Goal: Task Accomplishment & Management: Complete application form

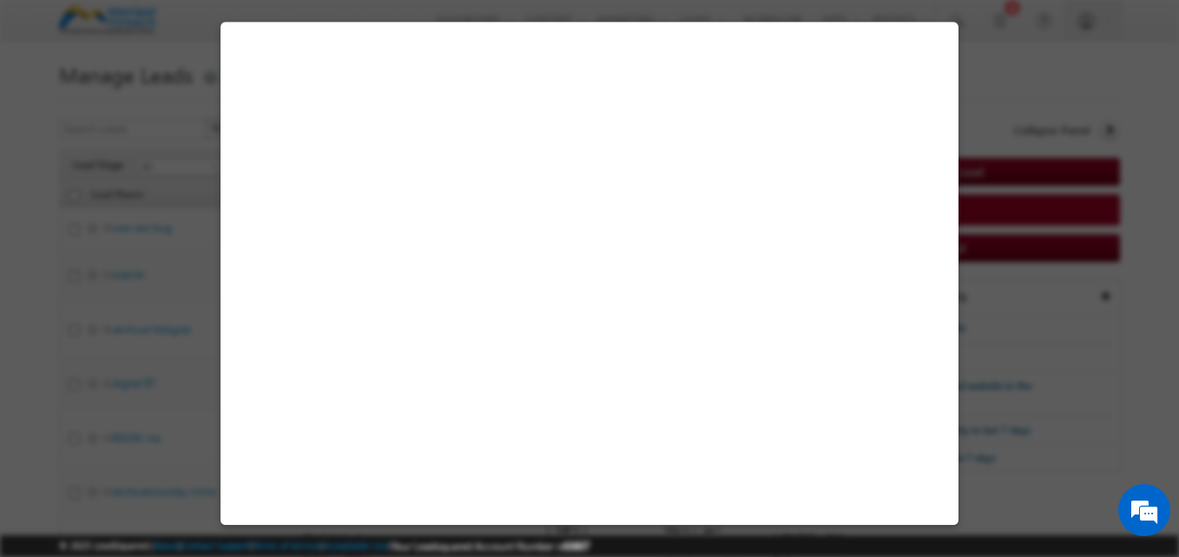
select select "Open"
select select "Prospecting"
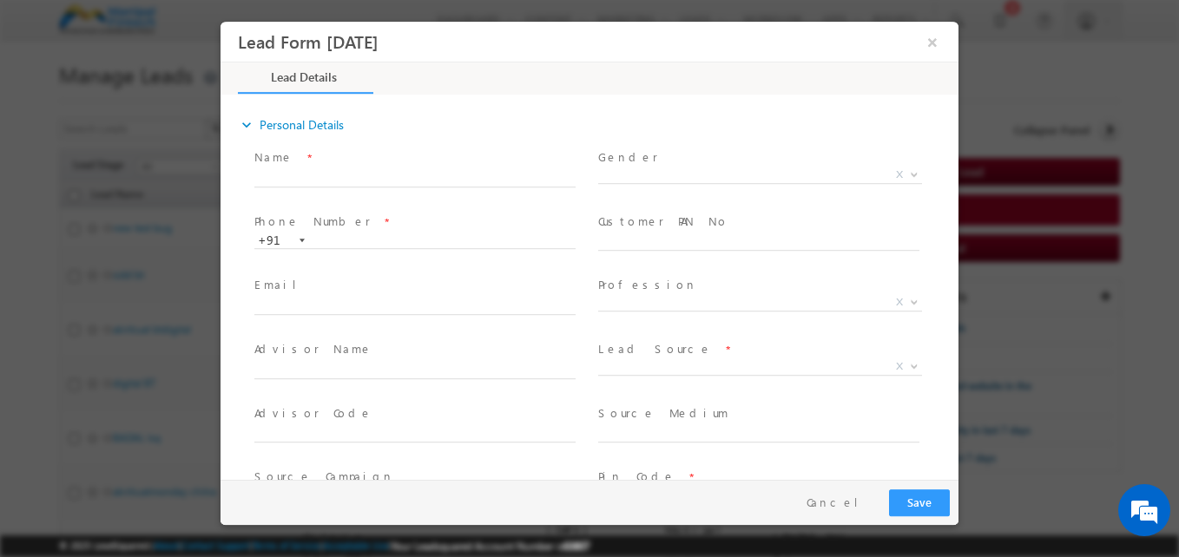
type input "[DATE] 2:27 PM"
click at [429, 180] on input "text" at bounding box center [414, 178] width 321 height 17
type input "[PERSON_NAME] bt"
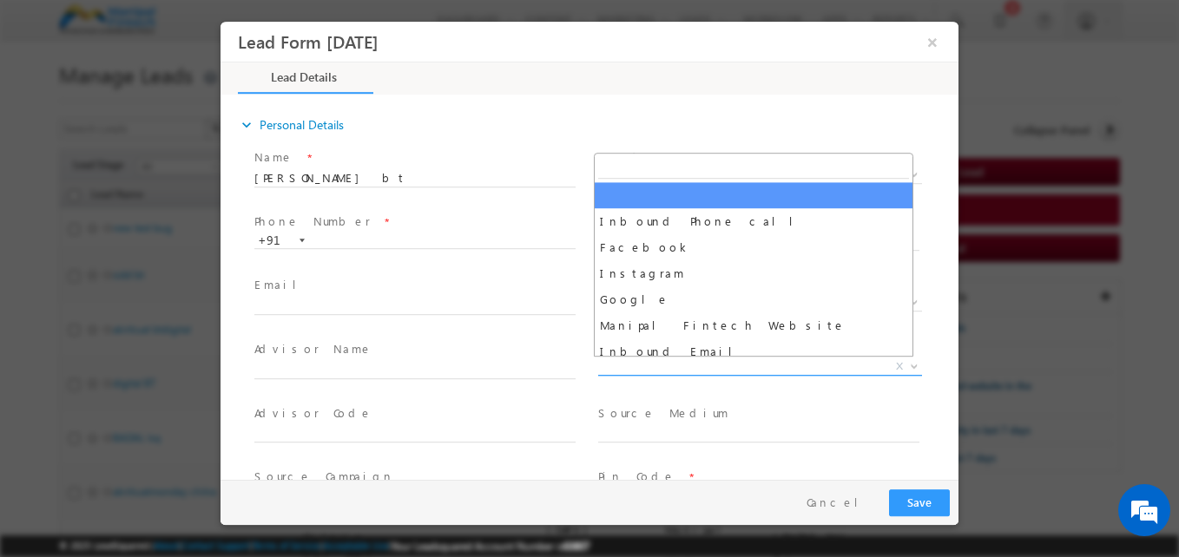
click at [654, 370] on span "X" at bounding box center [760, 366] width 324 height 17
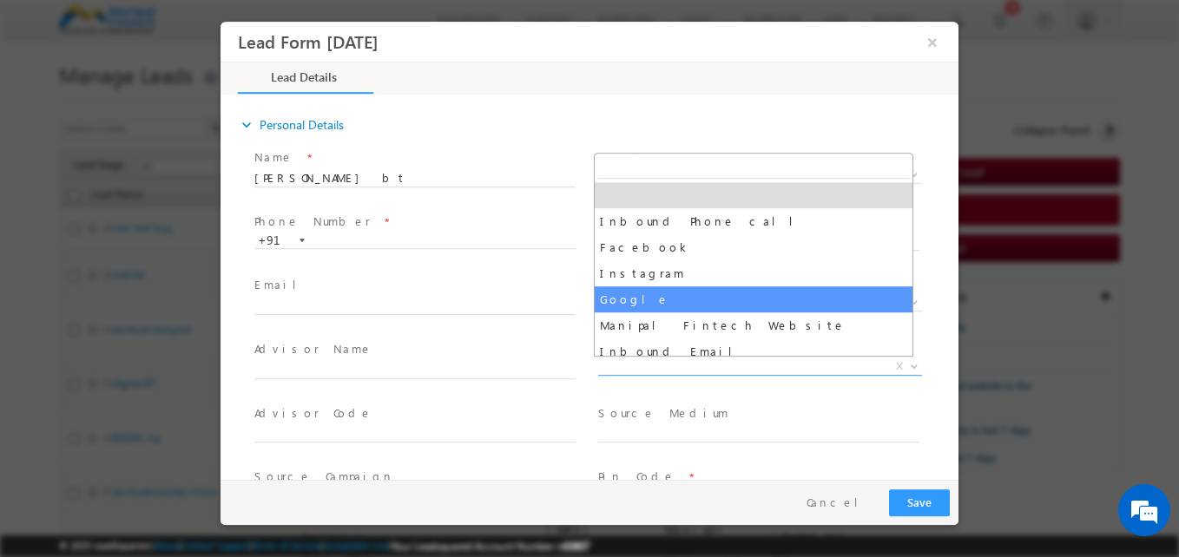
select select "Google"
type input "[PERSON_NAME] bt- Google"
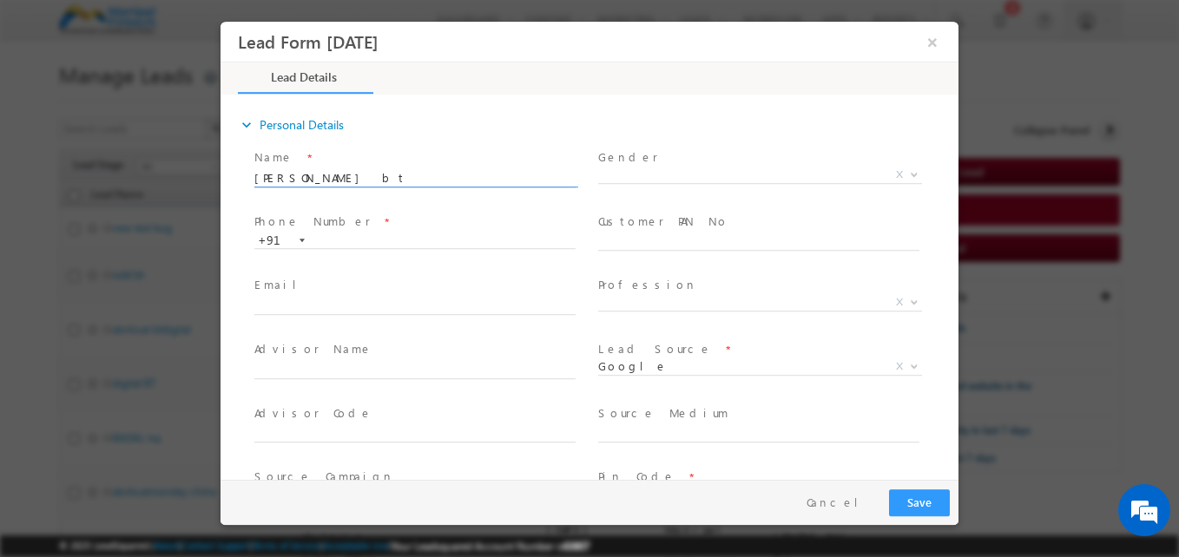
click at [332, 177] on input "[PERSON_NAME] bt" at bounding box center [414, 178] width 321 height 17
type input "[PERSON_NAME] bt test digital bug test"
type input "[PERSON_NAME] bt test digital bug test- Google"
click at [326, 244] on input "text" at bounding box center [414, 241] width 321 height 17
type input "8908922349"
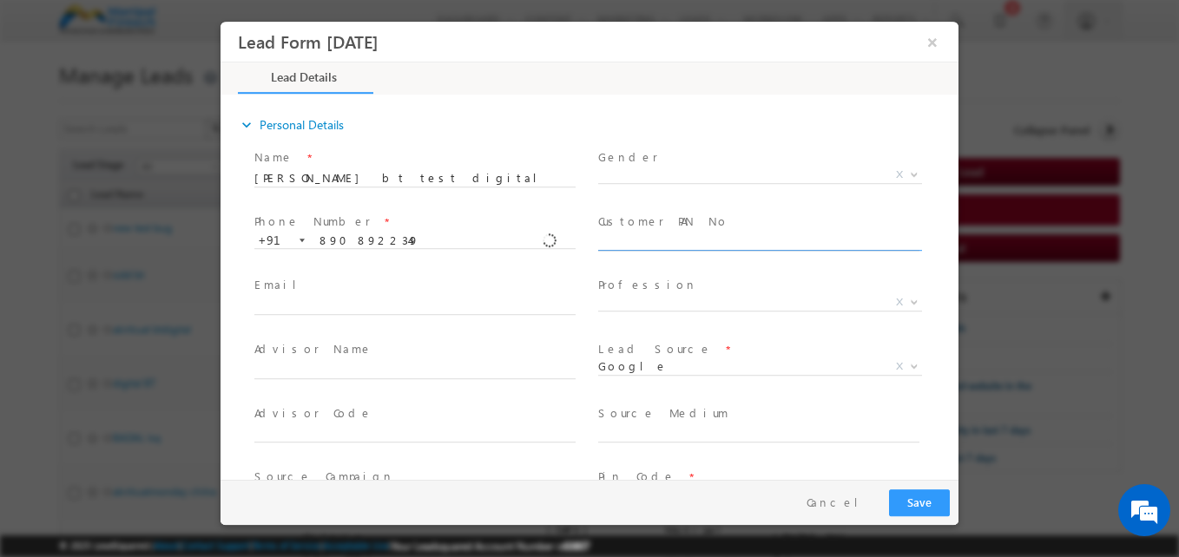
click at [650, 244] on input "text" at bounding box center [758, 242] width 321 height 17
type input "BBLPA3643Q"
type input "122004"
type input "jnnnjjj"
type input "hhshh"
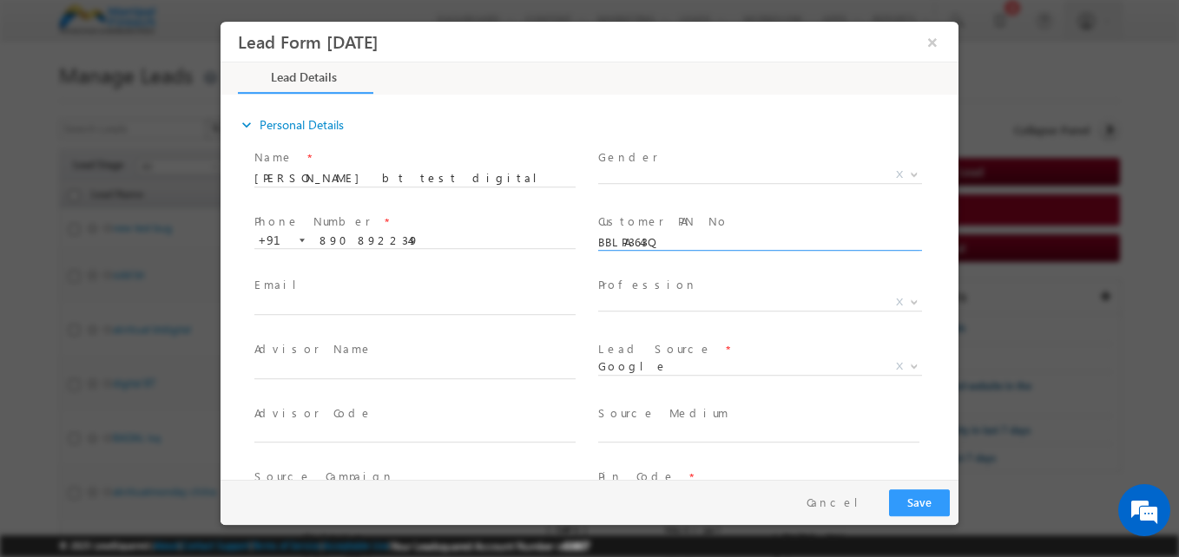
type input "330000.00"
click at [358, 243] on input "8908922349" at bounding box center [414, 241] width 321 height 17
click at [325, 240] on input "8983989899" at bounding box center [414, 241] width 321 height 17
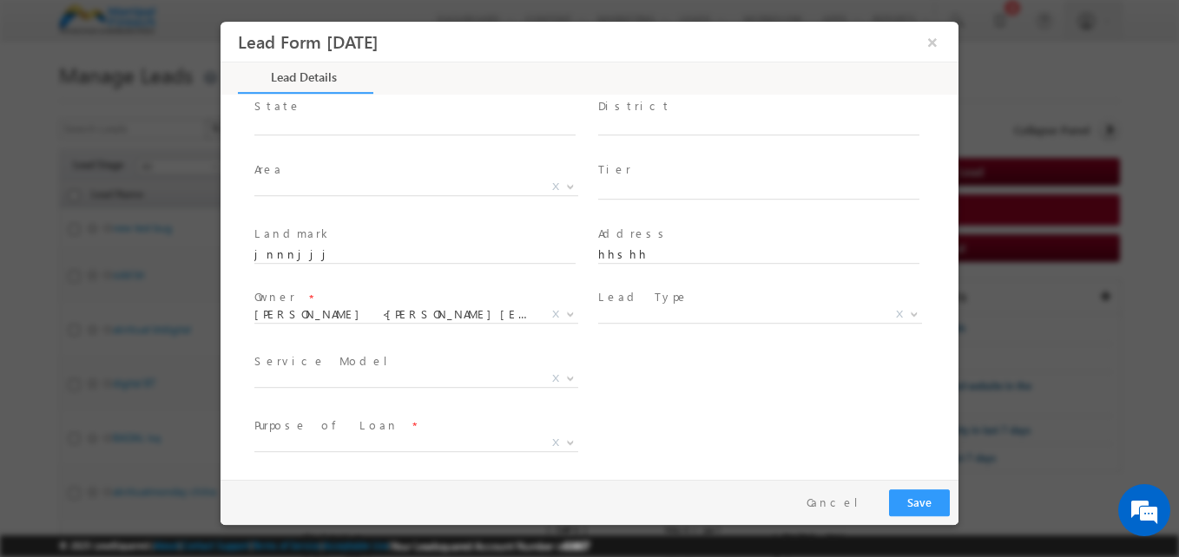
scroll to position [436, 0]
type input "8983989899"
click at [608, 248] on input "hhshh" at bounding box center [758, 254] width 321 height 17
type input "h"
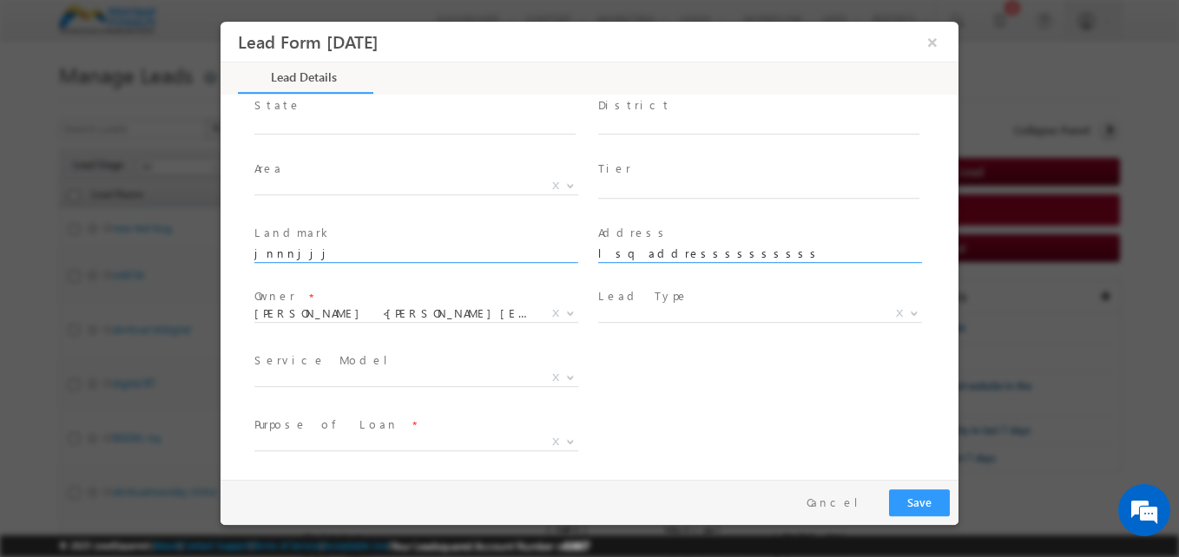
type input "lsq addressssssssss"
type input "j"
type input "jnjnjnjnjnjnj"
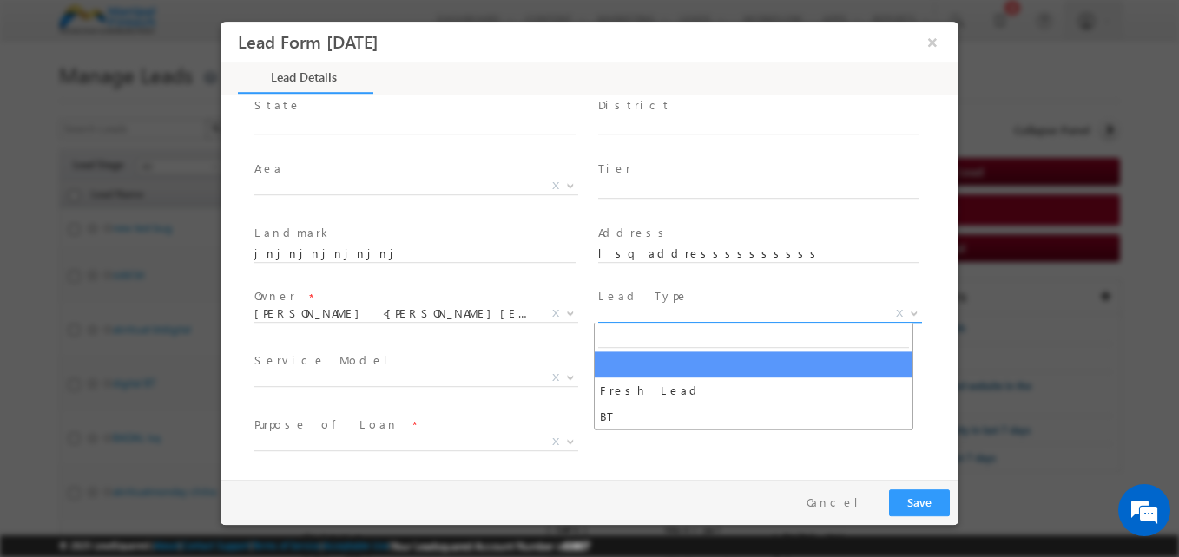
click at [614, 316] on span "X" at bounding box center [760, 314] width 324 height 17
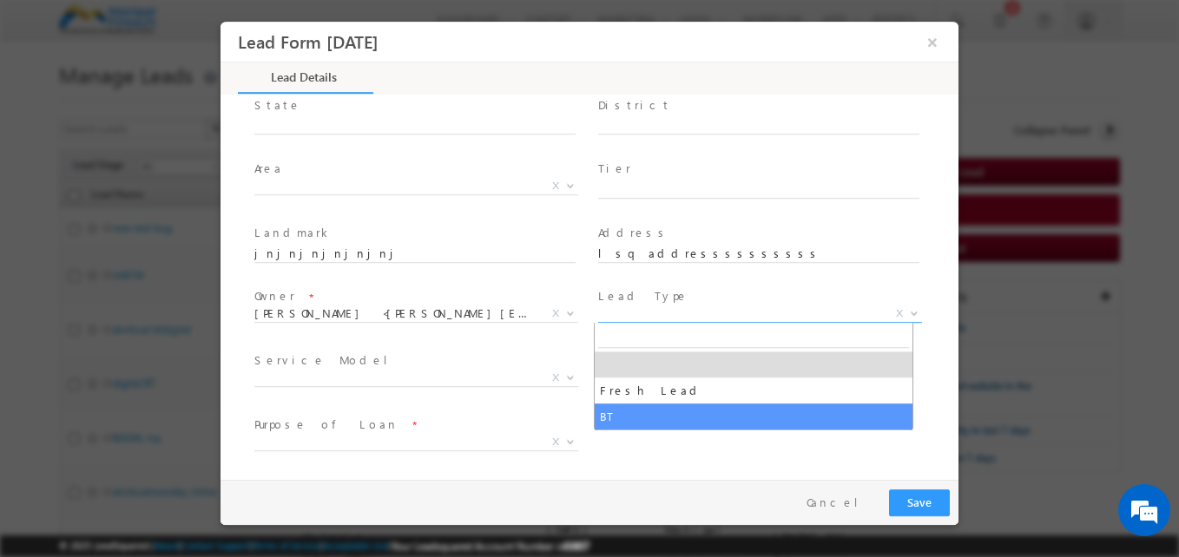
select select "BT"
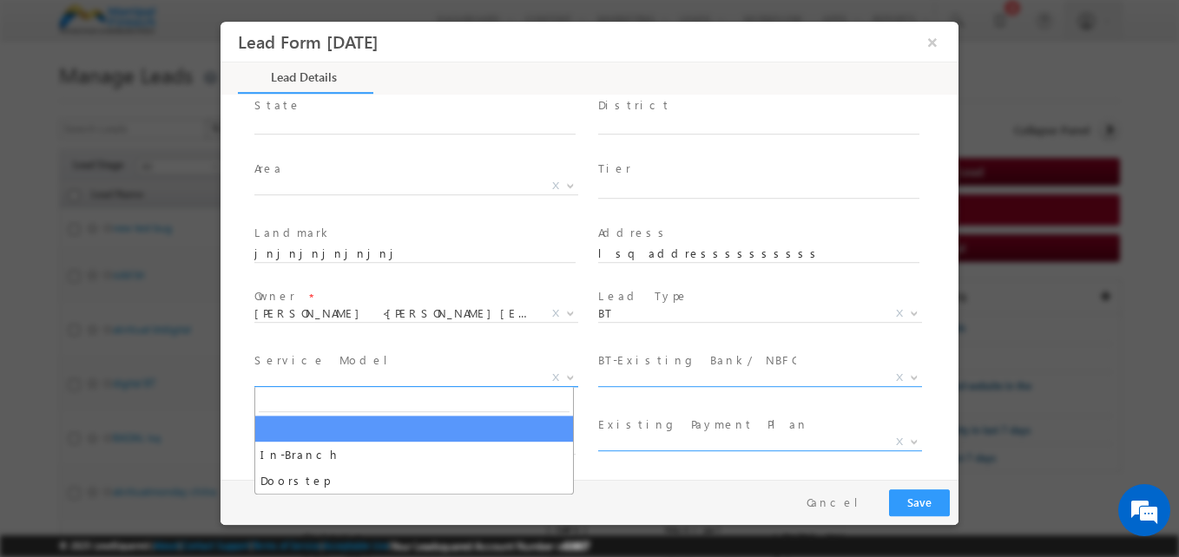
click at [454, 378] on span "X" at bounding box center [416, 378] width 324 height 17
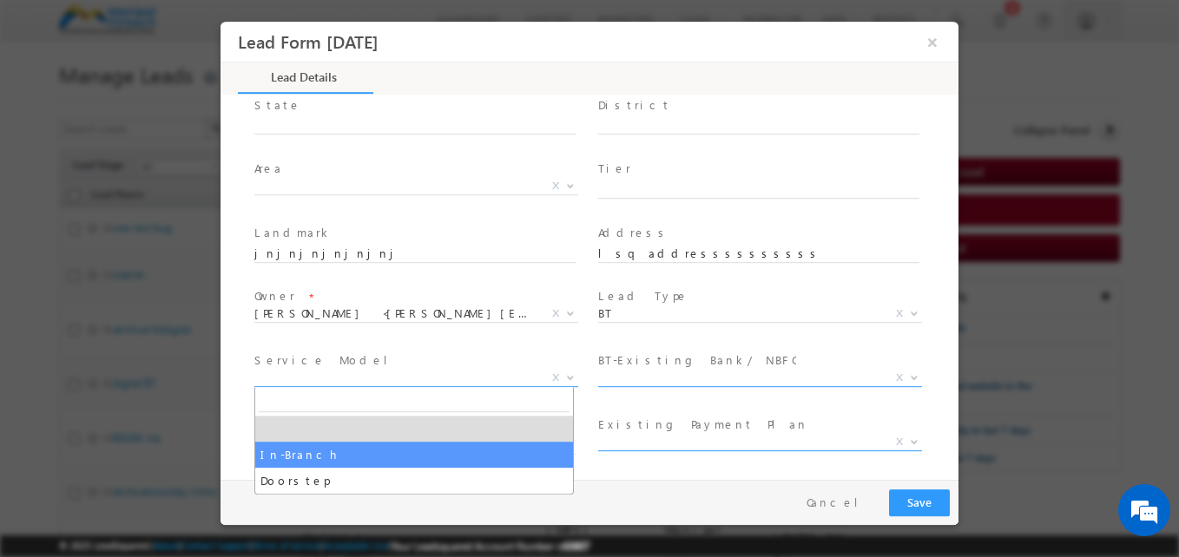
select select "In-Branch"
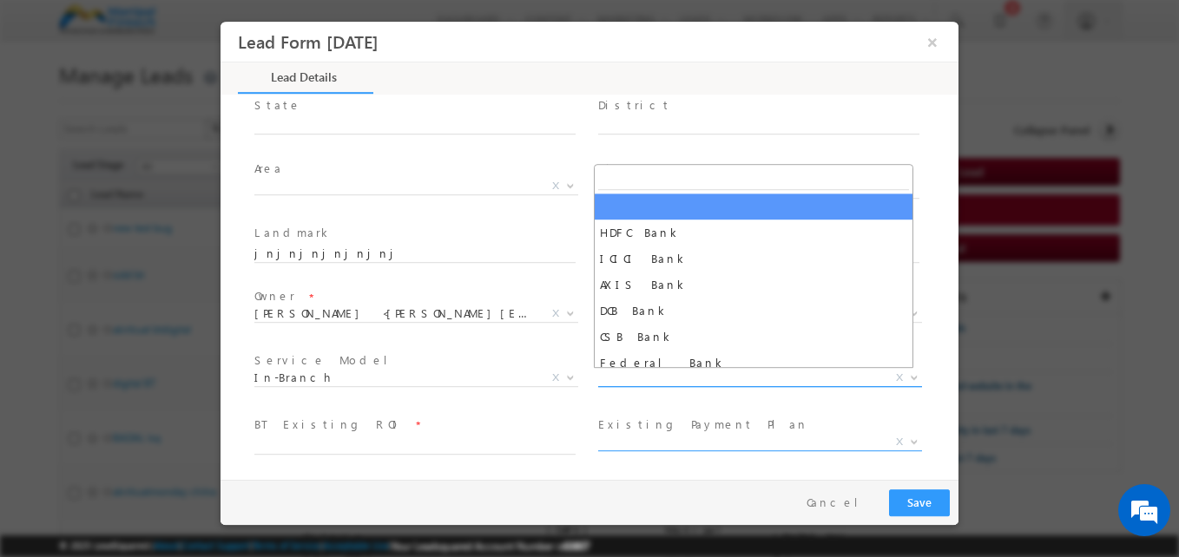
click at [659, 380] on span "X" at bounding box center [760, 378] width 324 height 17
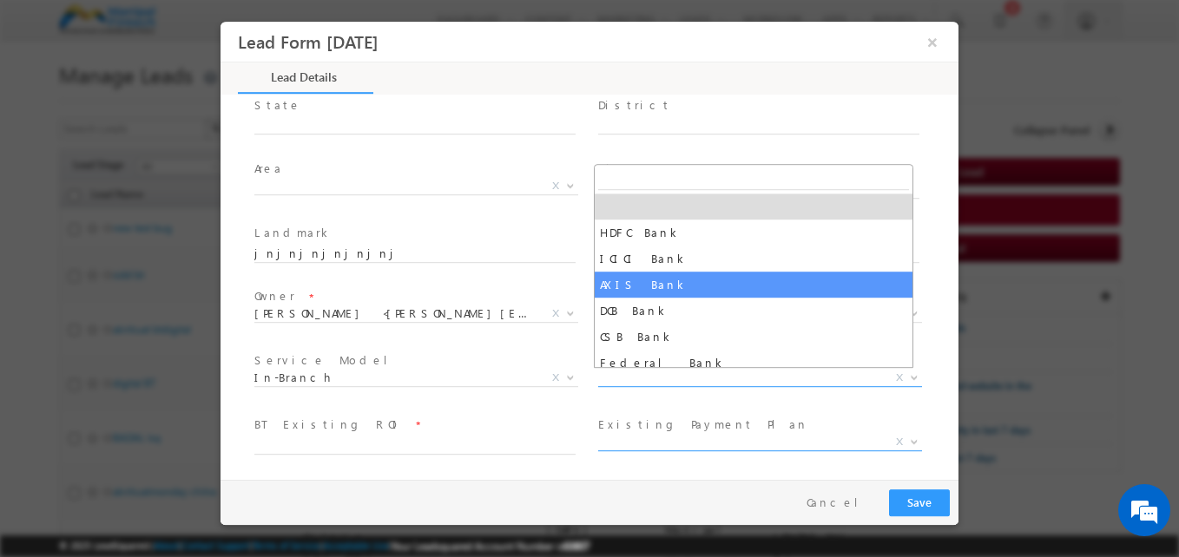
select select "AXIS Bank"
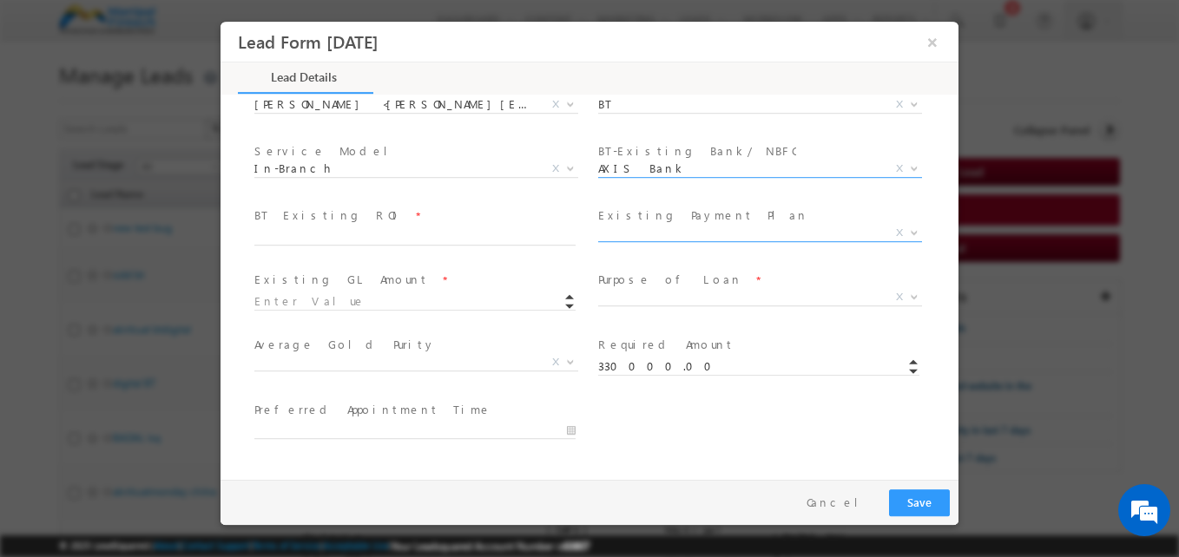
scroll to position [646, 0]
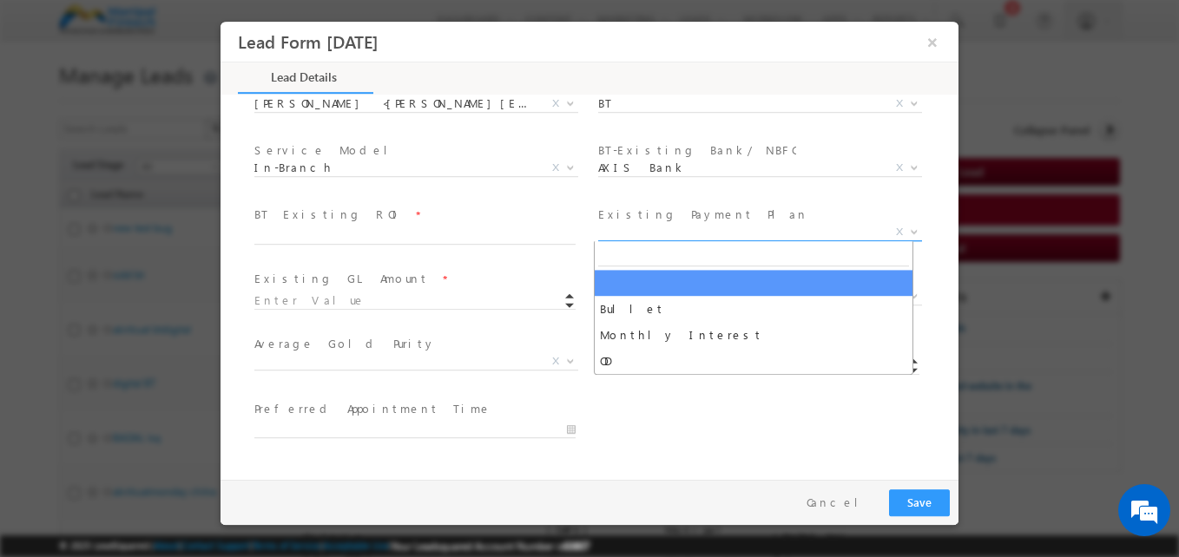
click at [643, 226] on span "X" at bounding box center [760, 232] width 324 height 17
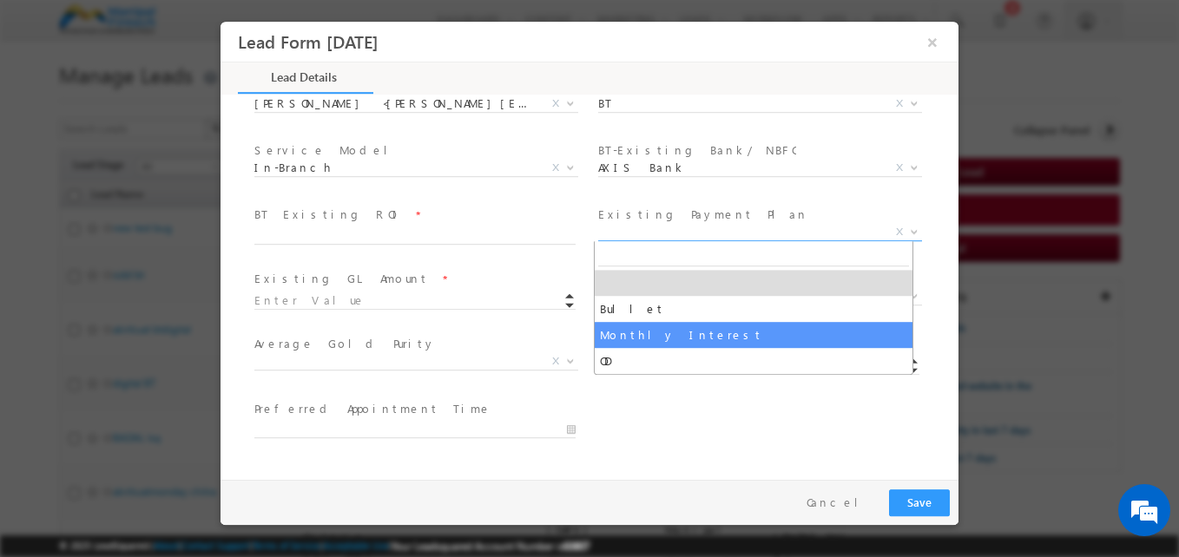
select select "Monthly Interest"
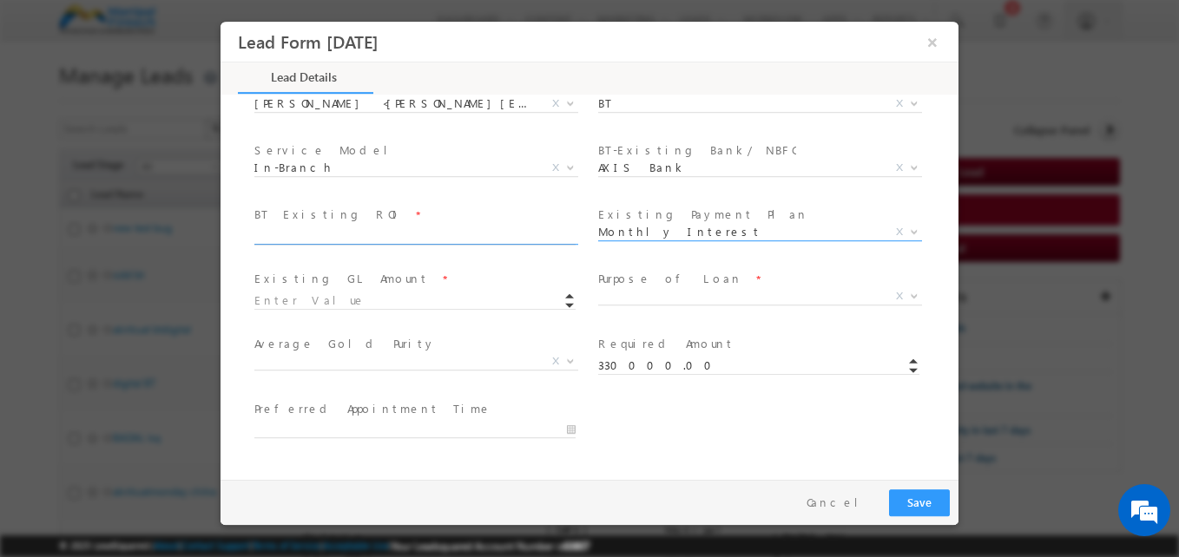
click at [335, 239] on input "text" at bounding box center [414, 235] width 321 height 17
type input "11"
click at [305, 299] on input at bounding box center [414, 301] width 321 height 17
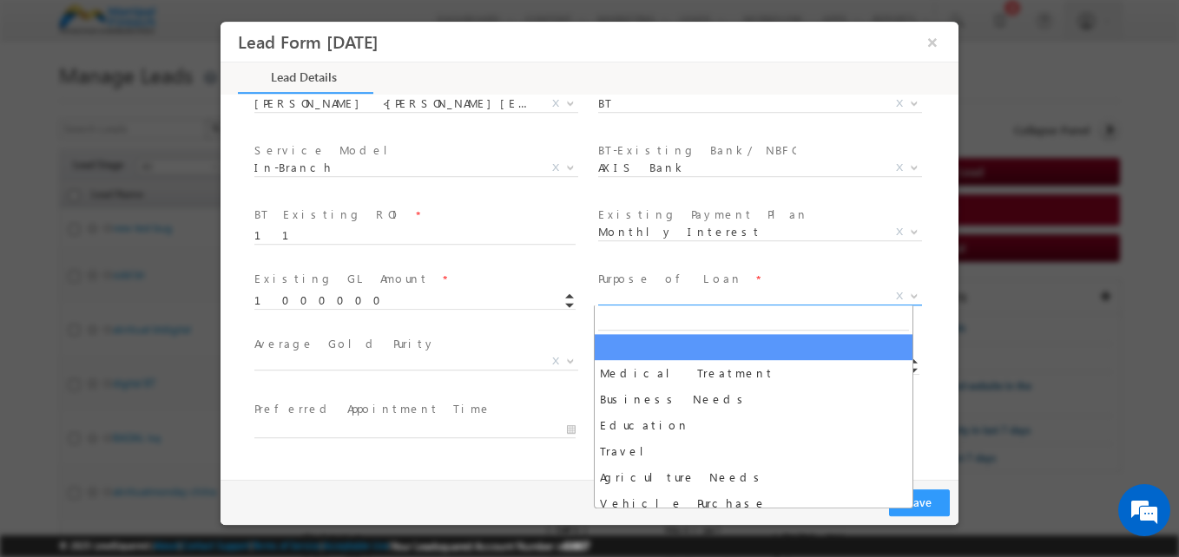
type input "1000000.00"
click at [642, 299] on span "X" at bounding box center [760, 296] width 324 height 17
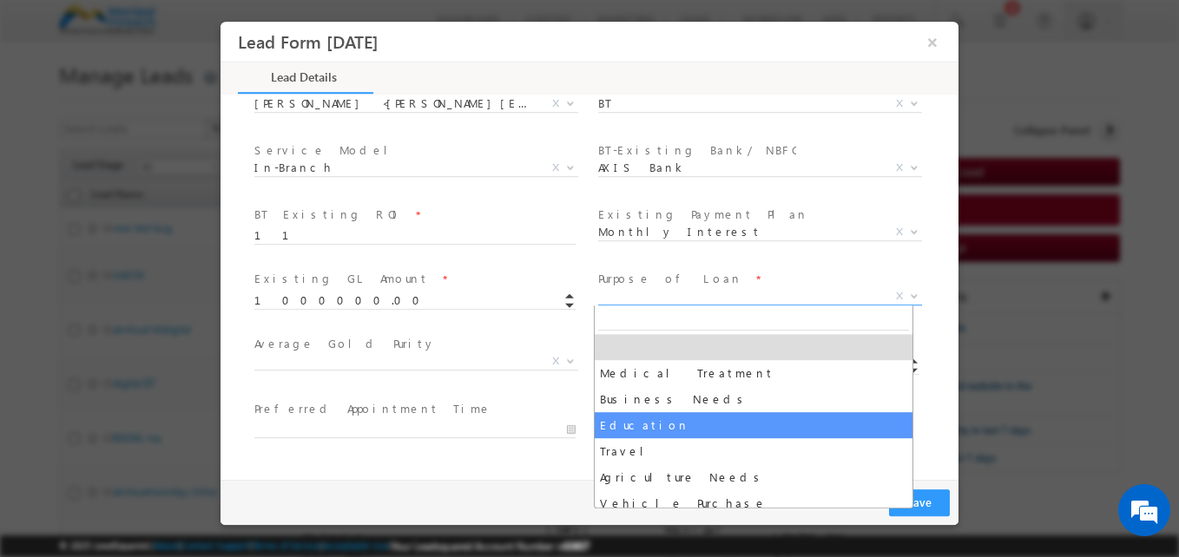
select select "Education"
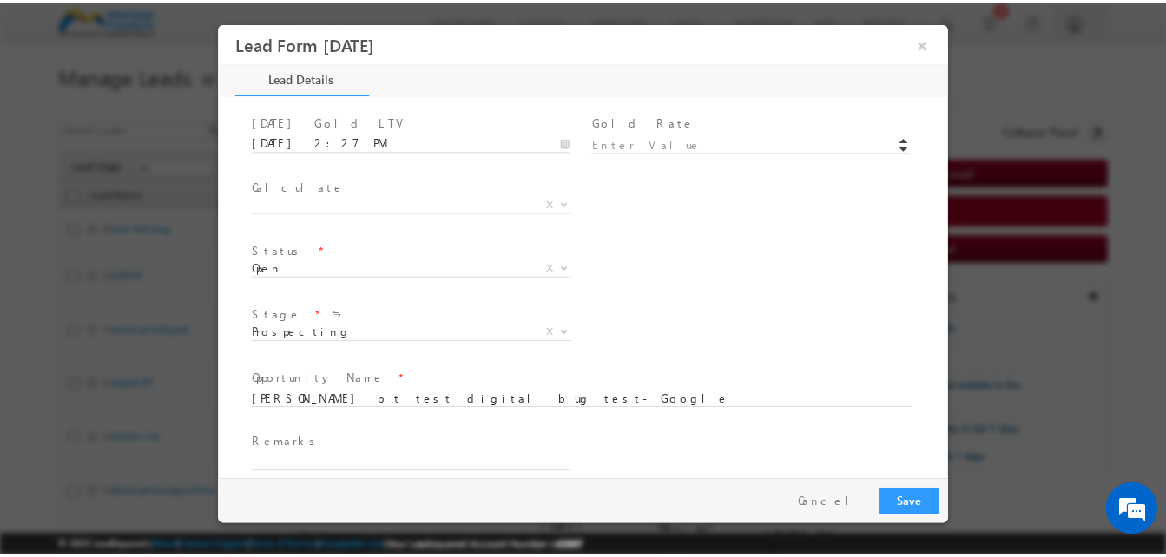
scroll to position [1080, 0]
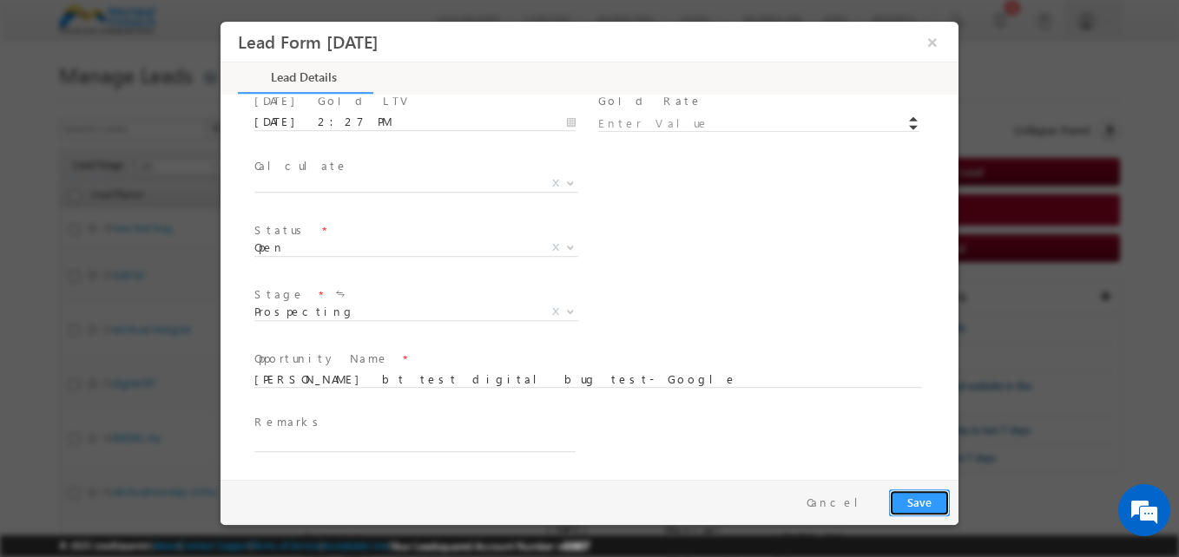
click at [904, 500] on button "Save" at bounding box center [919, 503] width 61 height 27
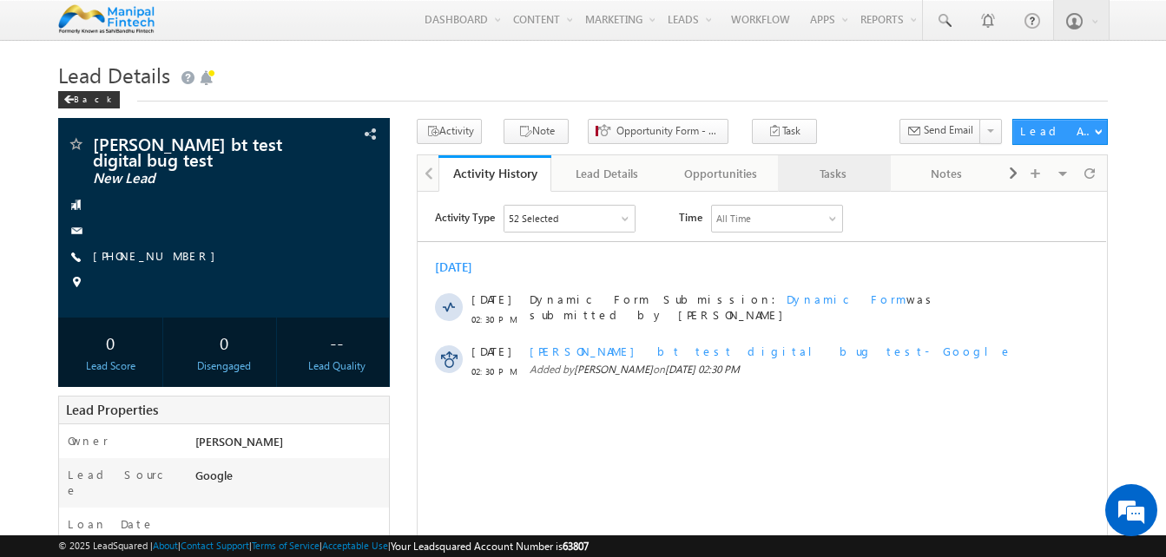
click at [828, 179] on div "Tasks" at bounding box center [833, 173] width 83 height 21
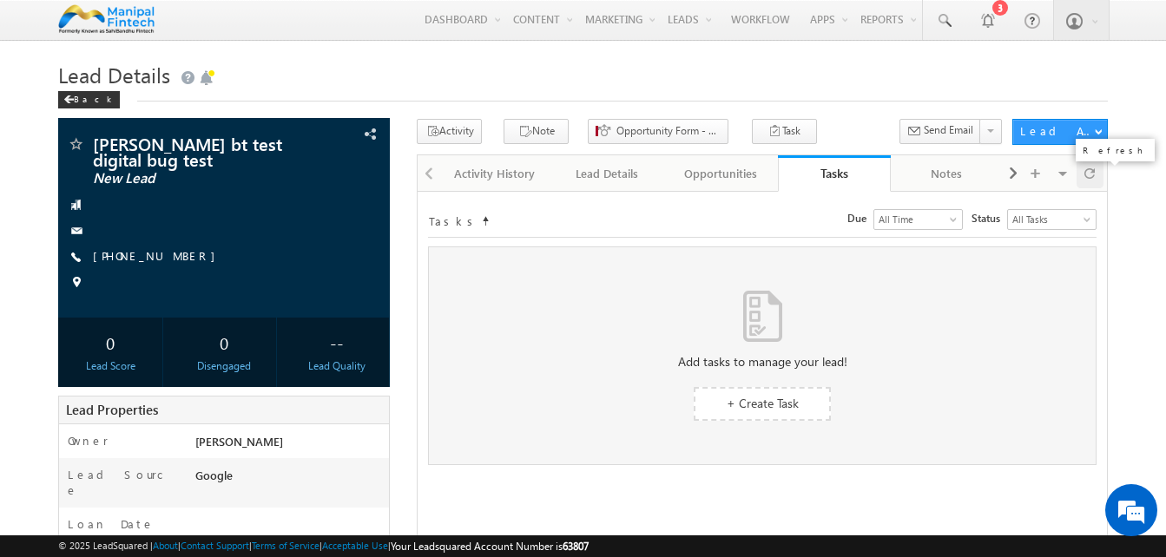
click at [1095, 169] on div at bounding box center [1089, 173] width 27 height 30
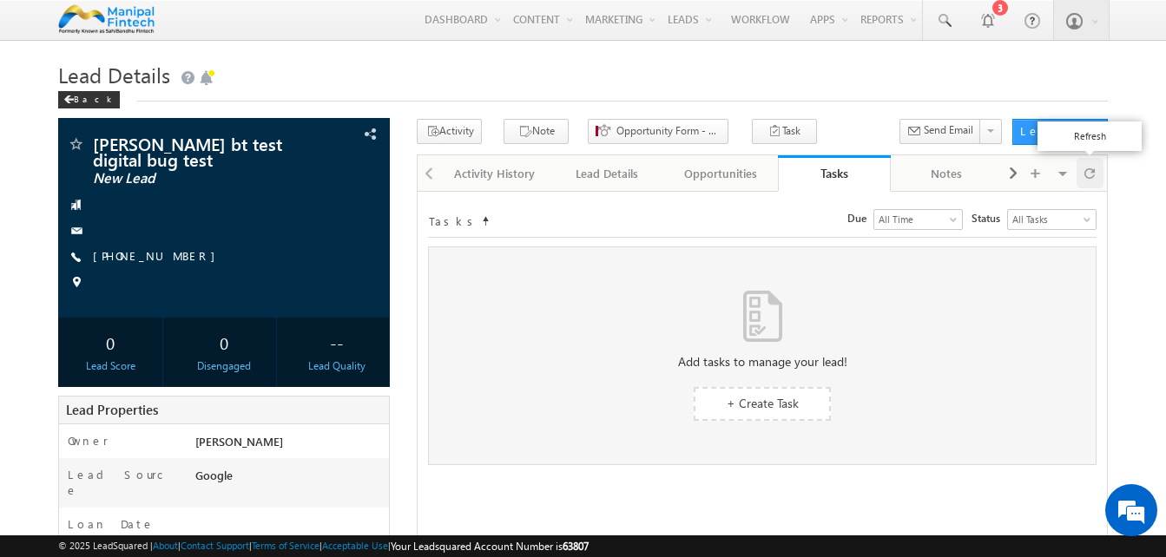
click at [1089, 175] on span at bounding box center [1089, 173] width 10 height 30
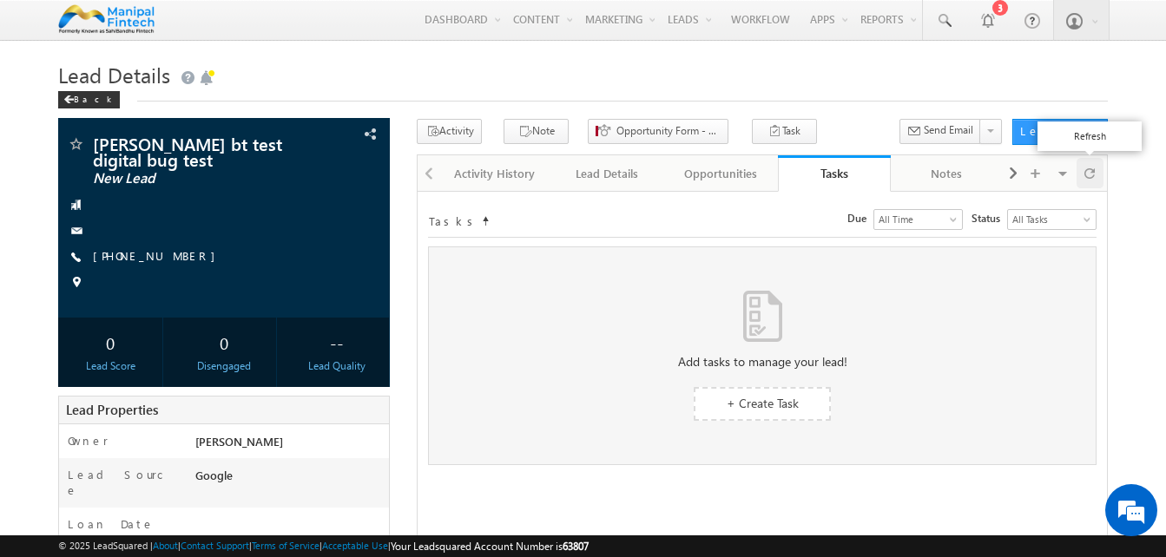
click at [1089, 175] on span at bounding box center [1089, 173] width 10 height 30
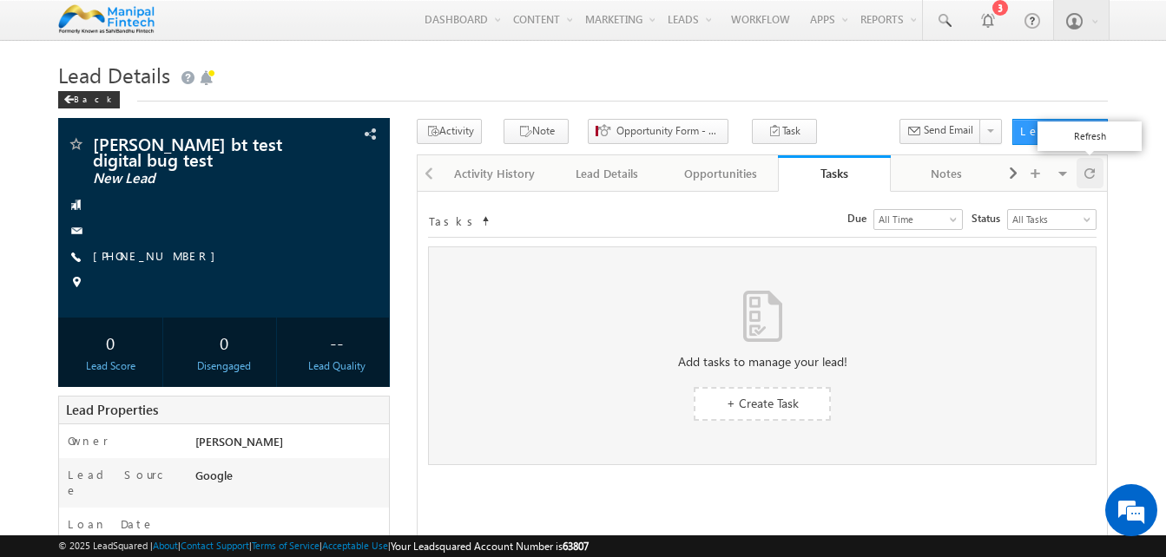
click at [1089, 175] on span at bounding box center [1089, 173] width 10 height 30
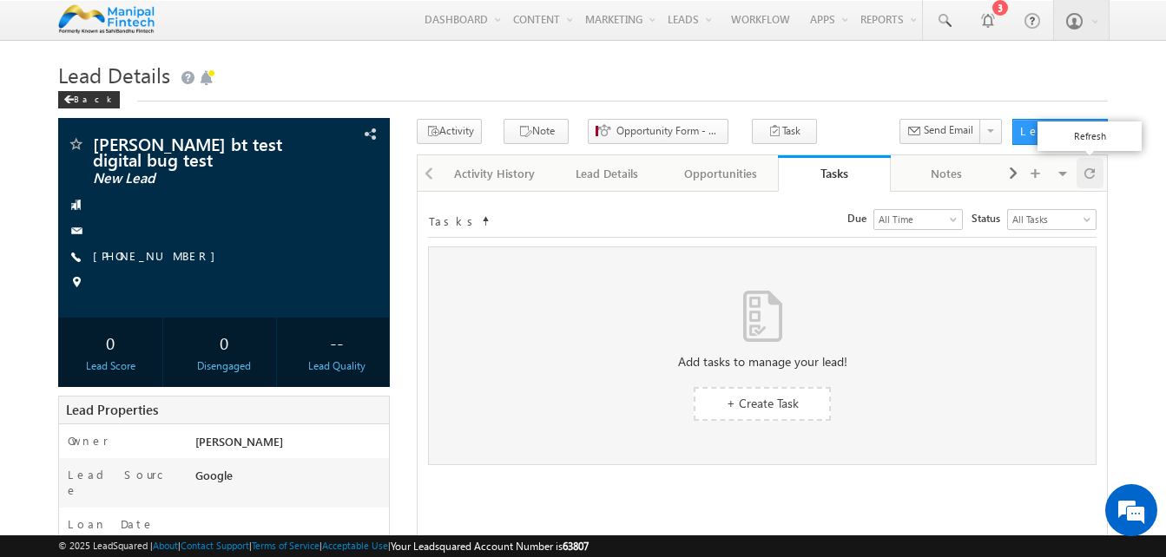
click at [1089, 175] on span at bounding box center [1089, 173] width 10 height 30
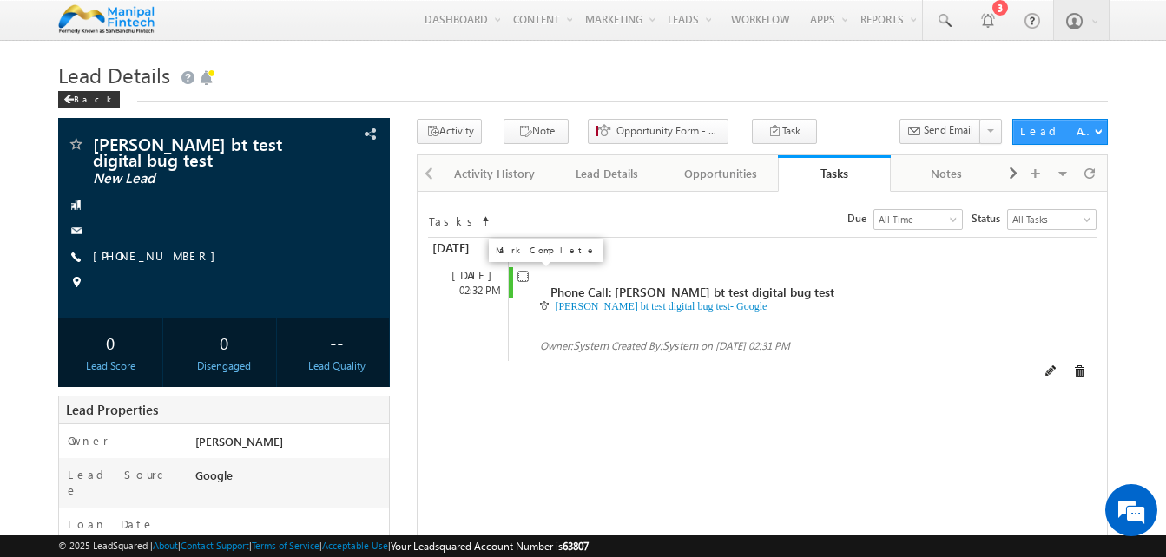
click at [520, 281] on input "checkbox" at bounding box center [522, 276] width 11 height 11
checkbox input "false"
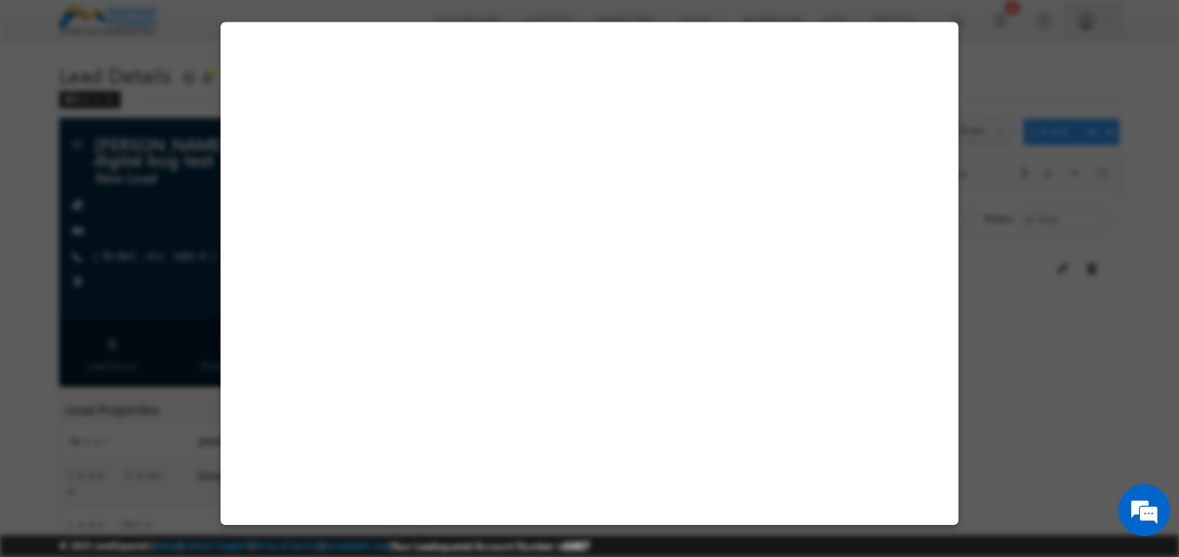
select select "Google"
select select "BT"
select select "In-Branch"
select select "AXIS Bank"
select select "Monthly Interest"
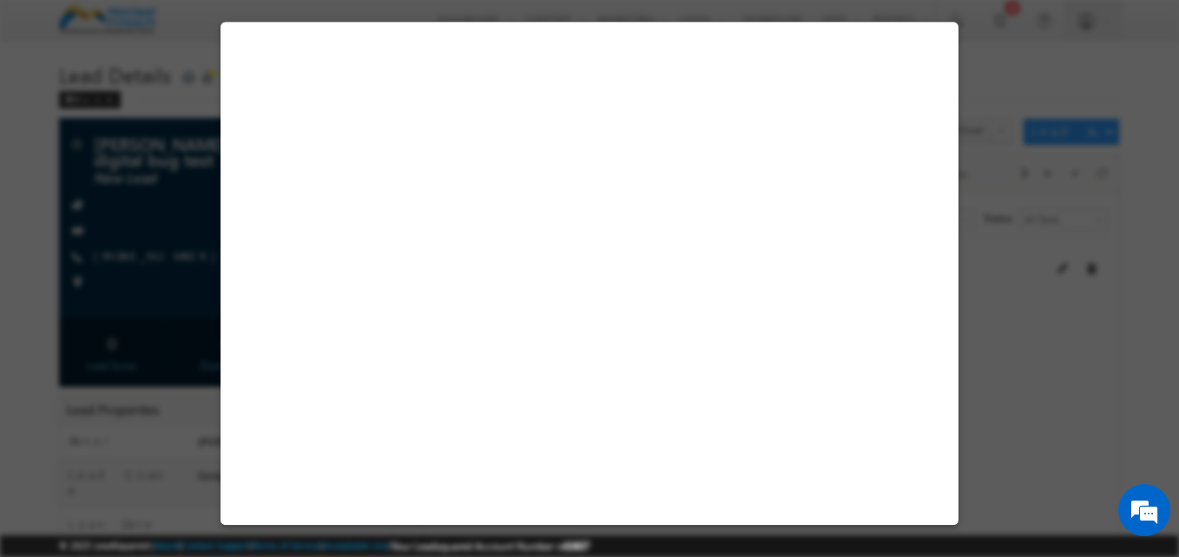
select select "Education"
select select "Open"
select select "Fresh Lead"
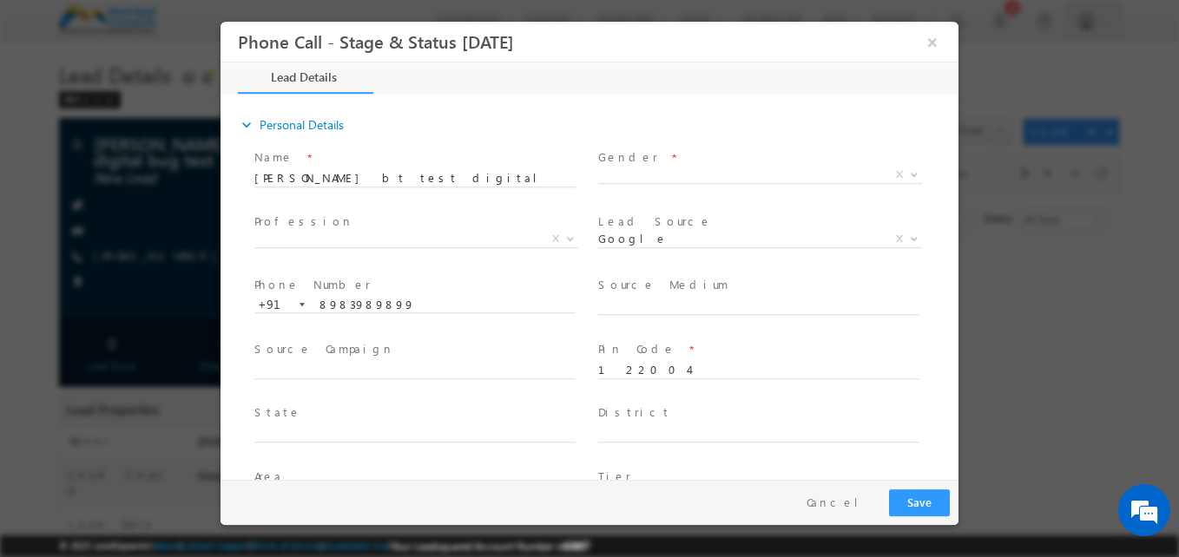
type input "10/15/25 2:31 PM"
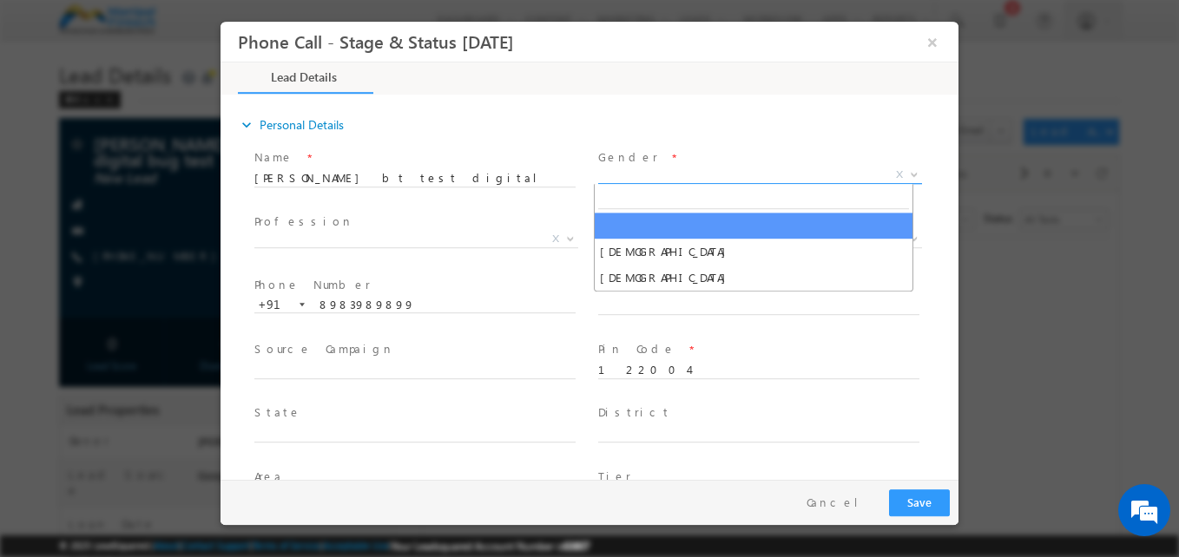
click at [649, 180] on span "X" at bounding box center [760, 175] width 324 height 17
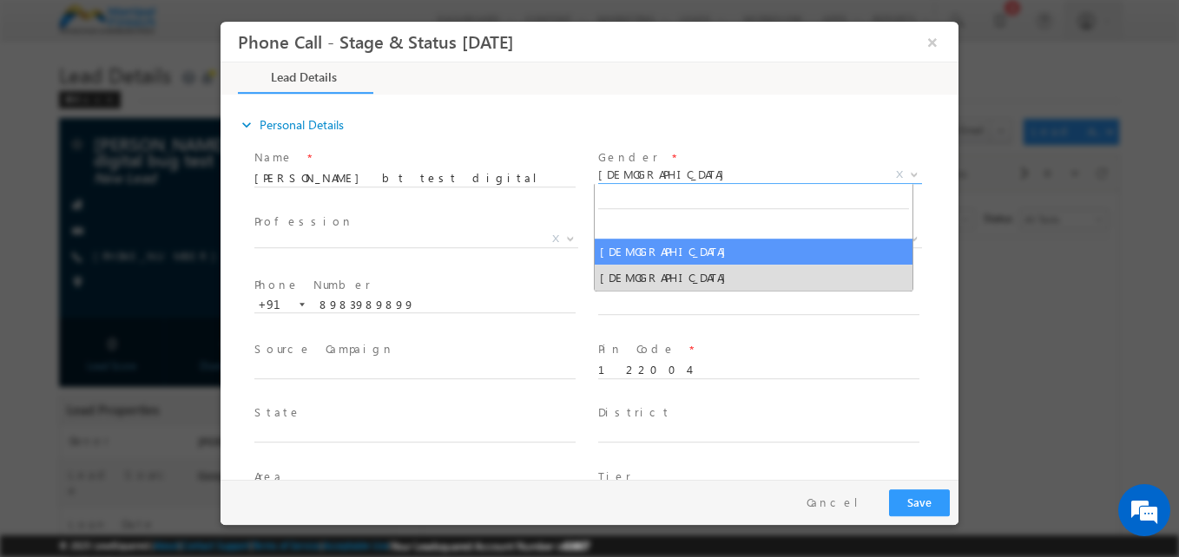
drag, startPoint x: 648, startPoint y: 175, endPoint x: 629, endPoint y: 249, distance: 76.2
select select "[DEMOGRAPHIC_DATA]"
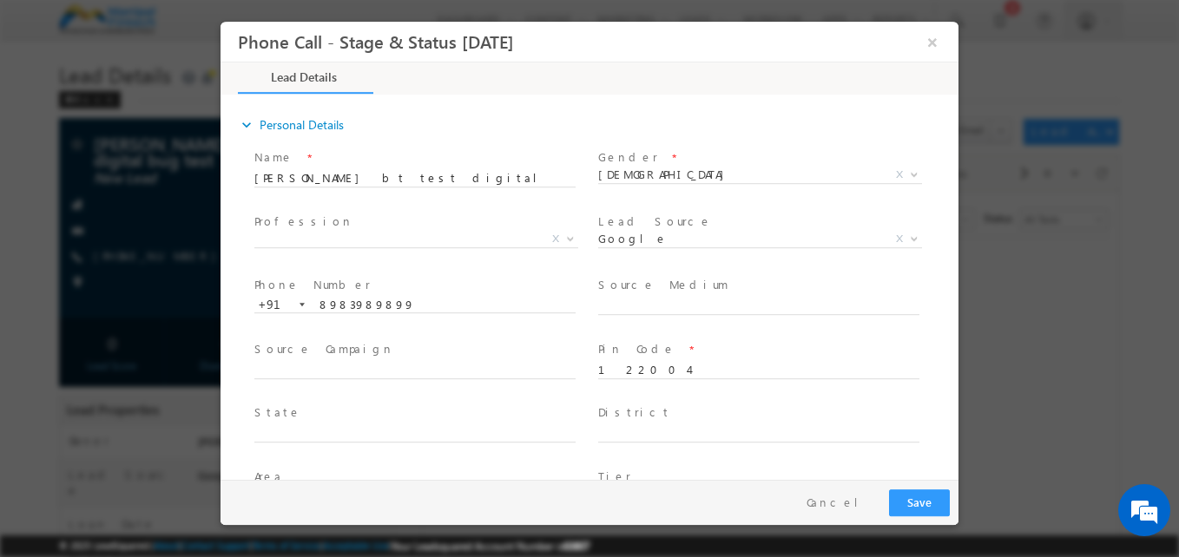
click at [629, 249] on span "Inbound Phone call Facebook Instagram Google Manipal Fintech Website Inbound Em…" at bounding box center [766, 242] width 337 height 21
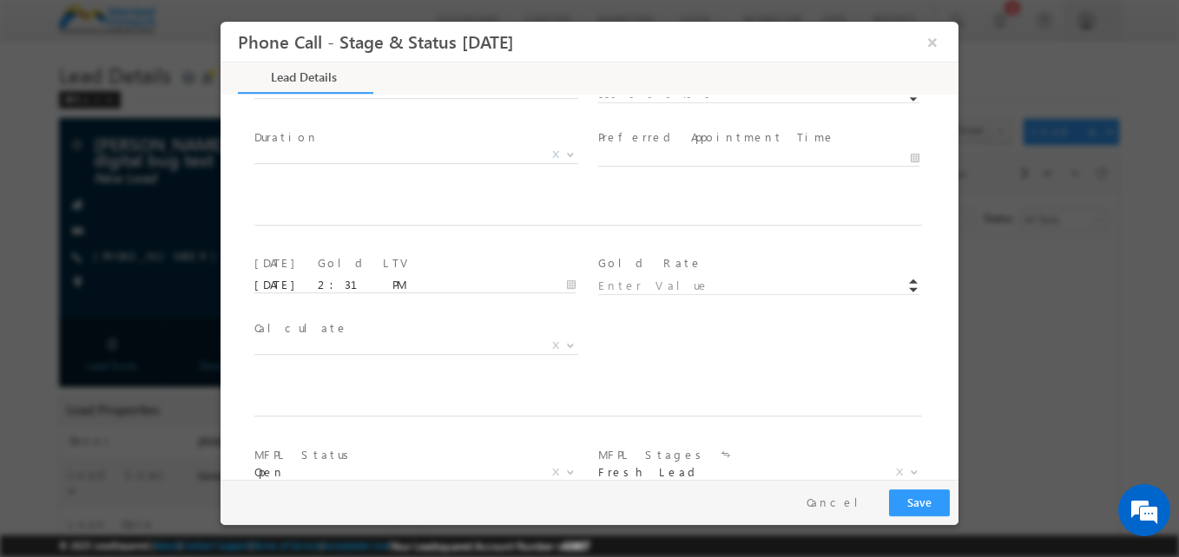
scroll to position [950, 0]
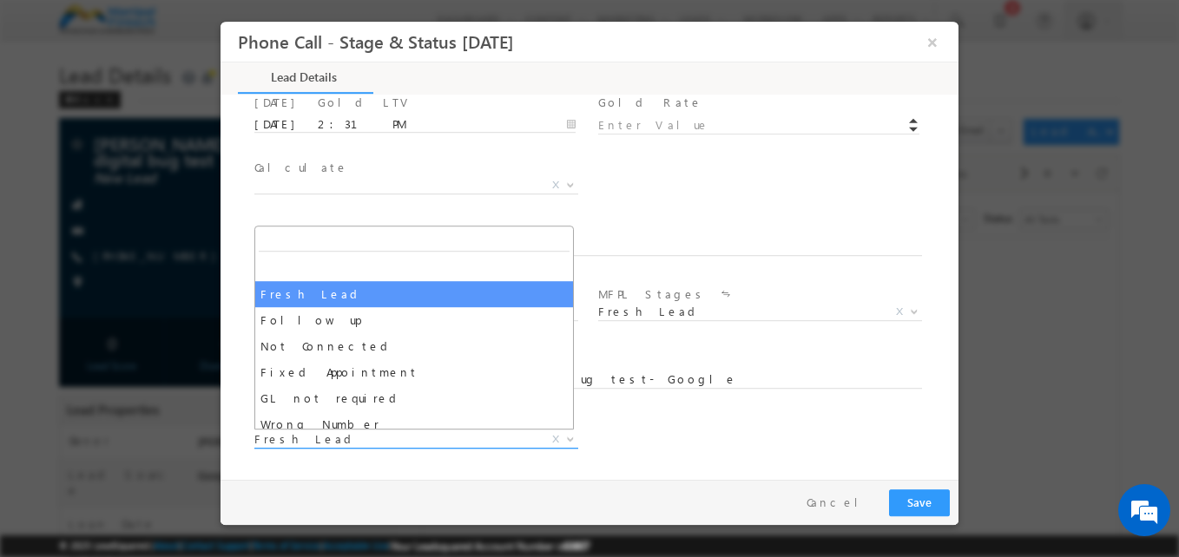
click at [415, 444] on span "Fresh Lead" at bounding box center [395, 439] width 282 height 16
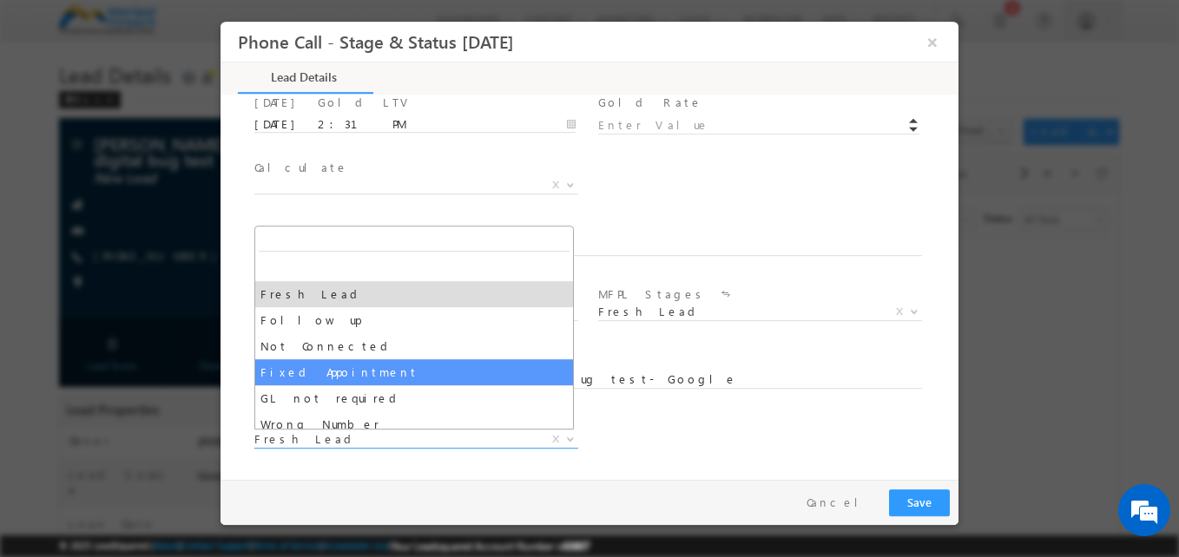
select select "Fixed Appointment"
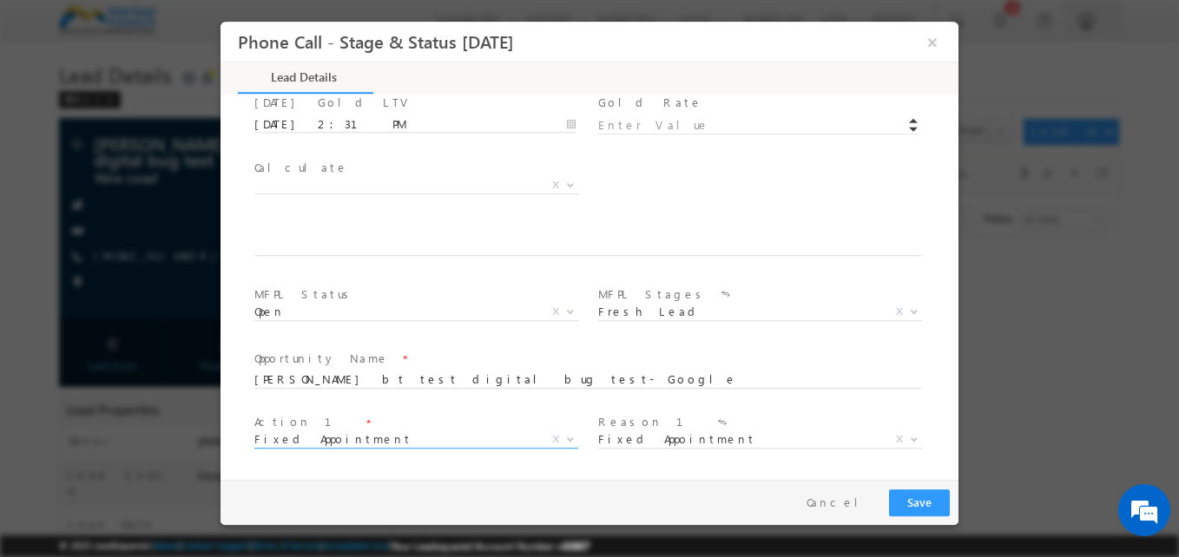
scroll to position [1079, 0]
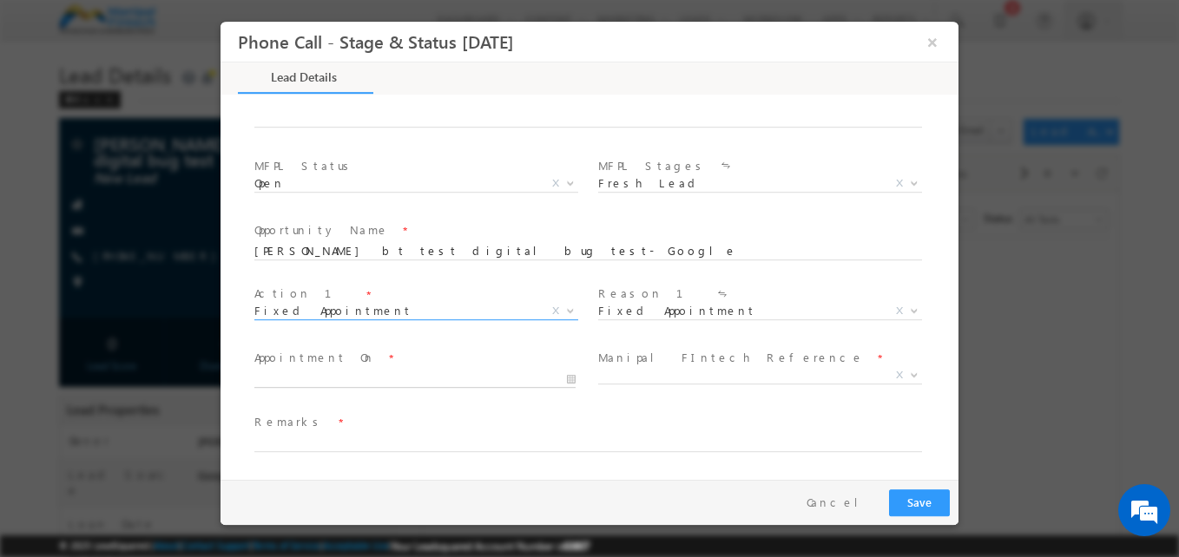
type input "10/15/25 2:32 PM"
type input "32"
click at [369, 378] on input "10/15/25 2:32 PM" at bounding box center [414, 379] width 321 height 17
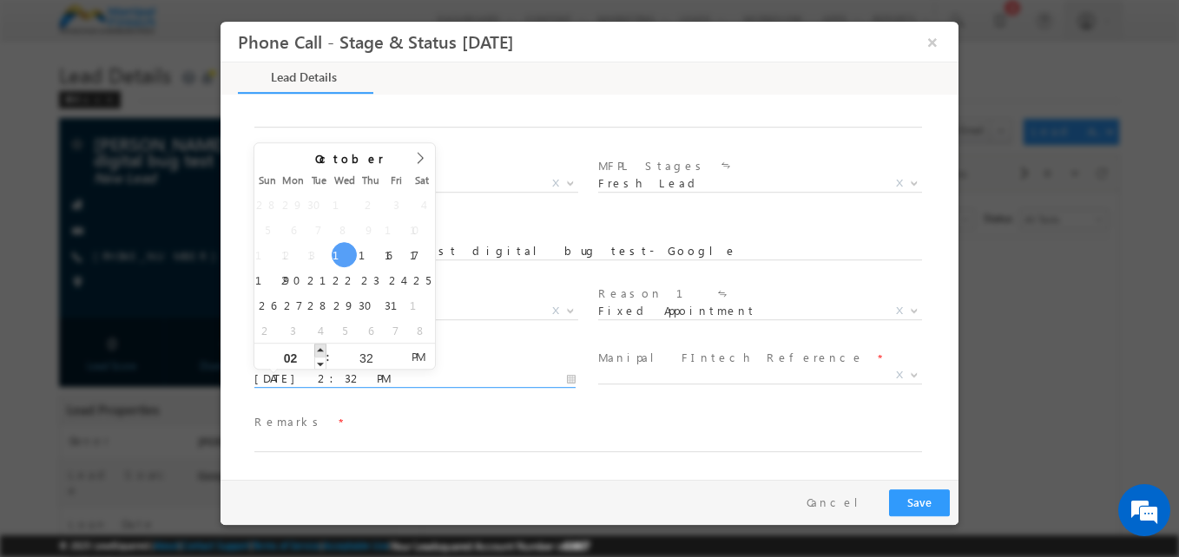
type input "10/15/25 3:32 PM"
type input "03"
click at [323, 349] on span at bounding box center [320, 350] width 12 height 13
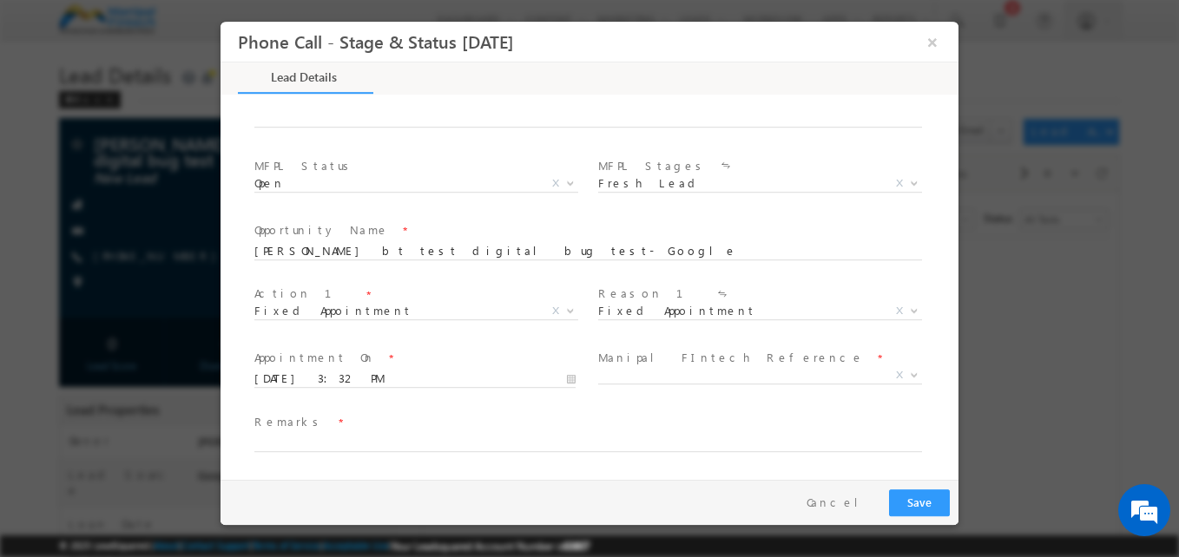
click at [389, 425] on span "Remarks *" at bounding box center [578, 422] width 648 height 19
click at [346, 442] on input "a" at bounding box center [587, 443] width 667 height 17
type input "aa"
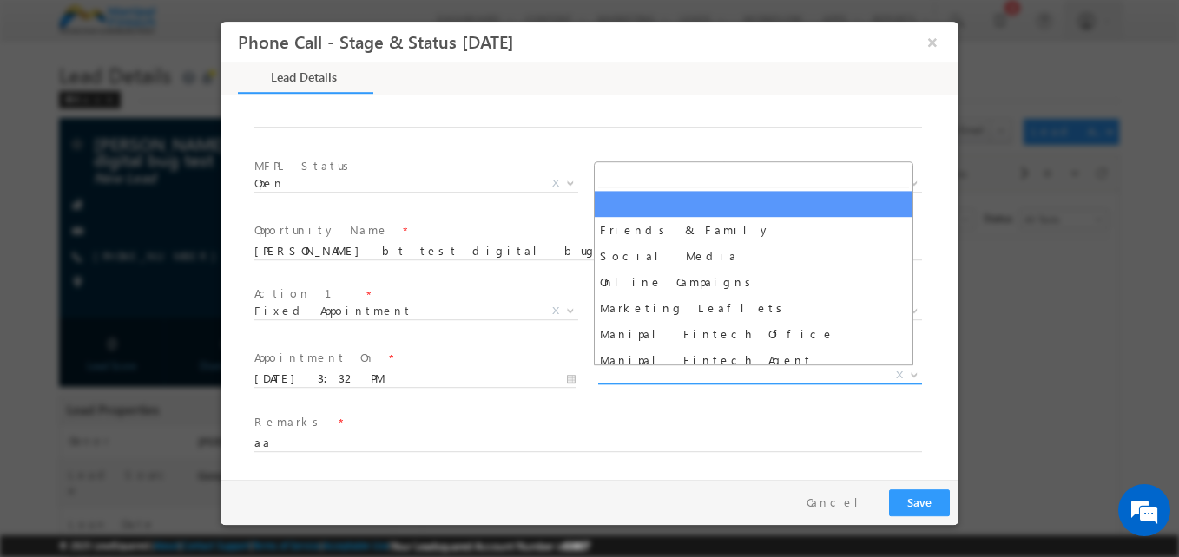
click at [702, 371] on span "X" at bounding box center [760, 375] width 324 height 17
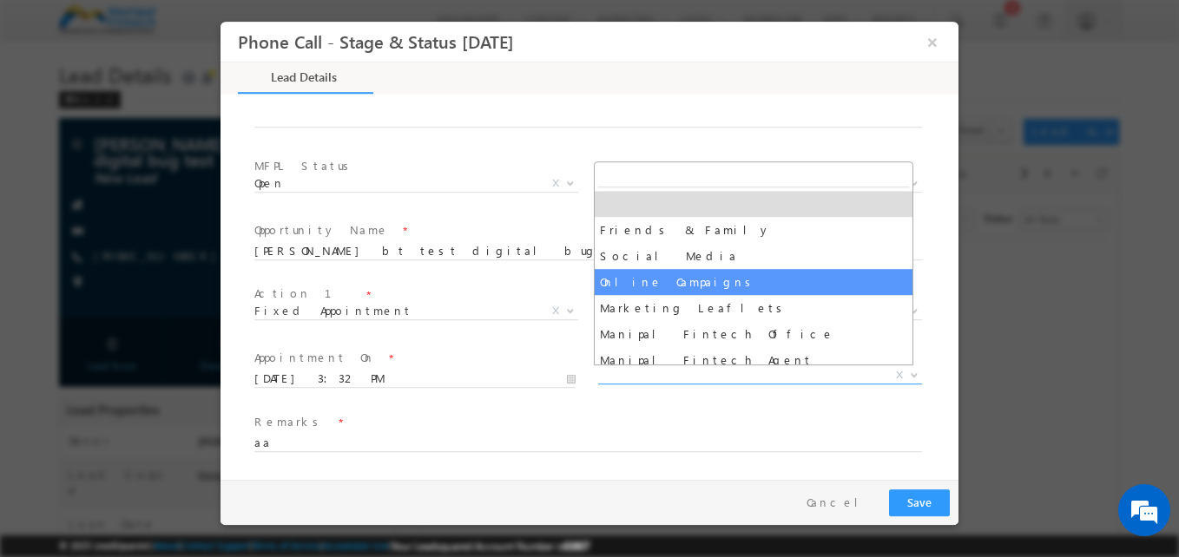
select select "Online Campaigns"
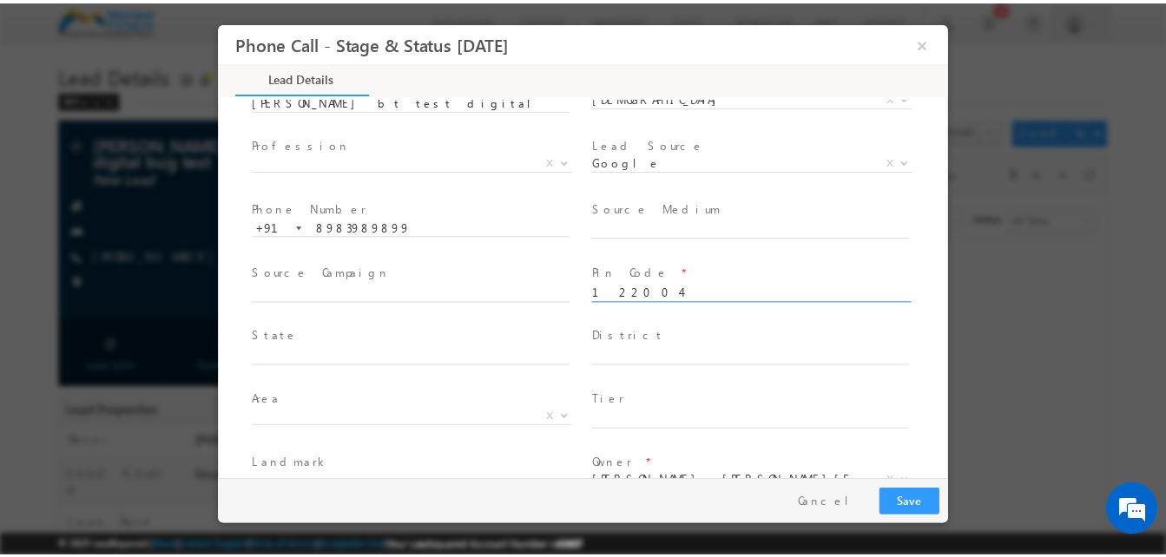
scroll to position [76, 0]
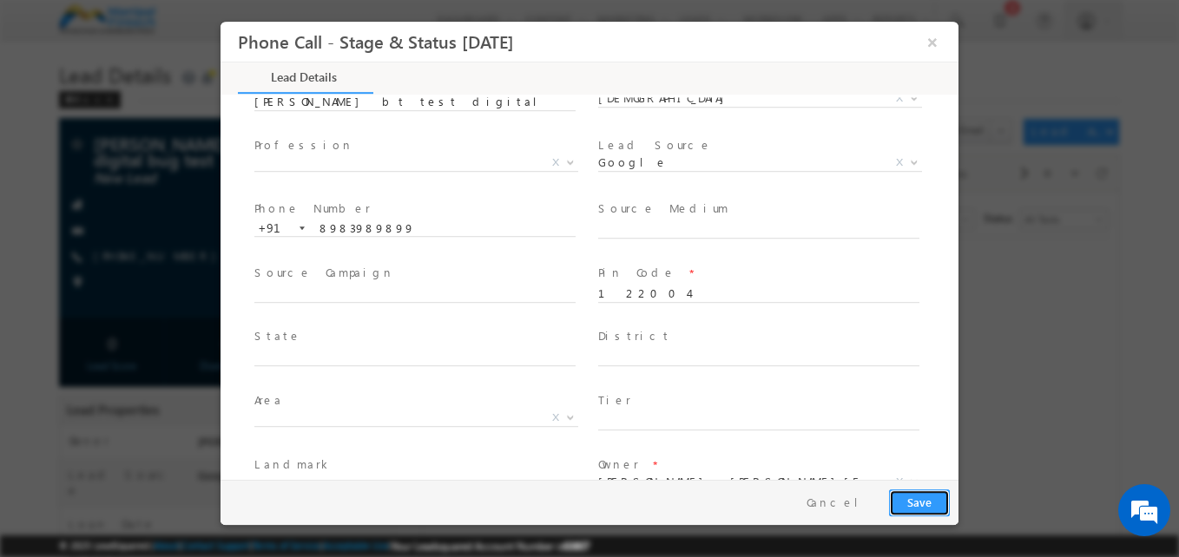
click at [914, 497] on button "Save" at bounding box center [919, 503] width 61 height 27
